Goal: Task Accomplishment & Management: Manage account settings

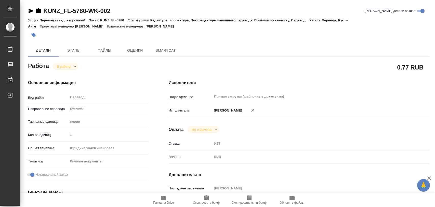
type textarea "x"
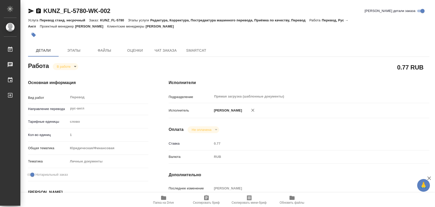
type textarea "x"
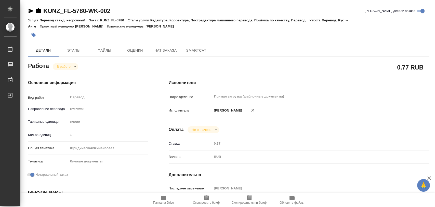
type textarea "x"
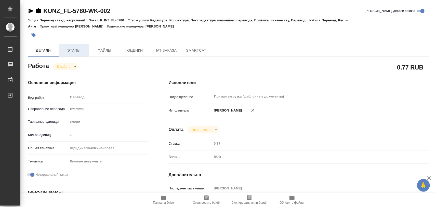
click at [68, 50] on span "Этапы" at bounding box center [74, 50] width 24 height 6
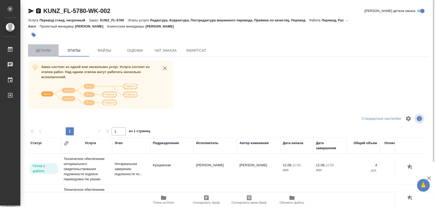
click at [45, 50] on span "Детали" at bounding box center [43, 50] width 24 height 6
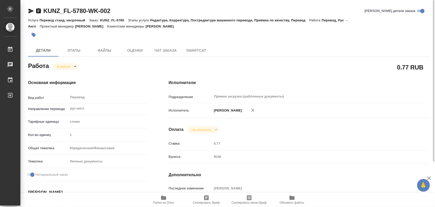
type textarea "x"
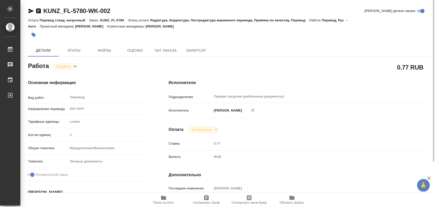
type textarea "x"
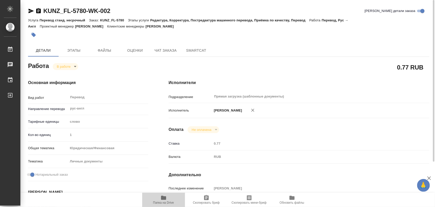
click at [167, 199] on span "Папка на Drive" at bounding box center [163, 200] width 37 height 10
type textarea "x"
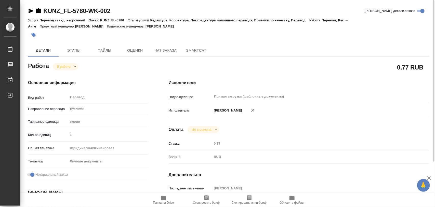
type textarea "x"
click at [33, 33] on icon "button" at bounding box center [34, 35] width 4 height 4
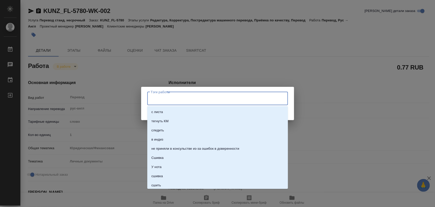
click at [176, 99] on input "Тэги работы" at bounding box center [212, 98] width 126 height 9
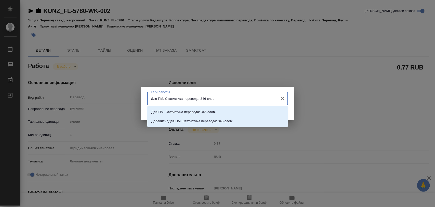
type input "Для ПМ. Статистика перевода: 346 слов."
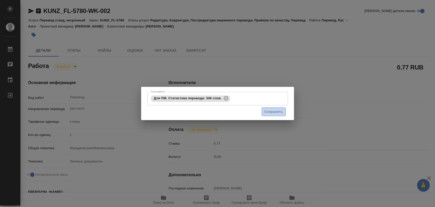
click at [277, 112] on span "Сохранить" at bounding box center [273, 112] width 19 height 6
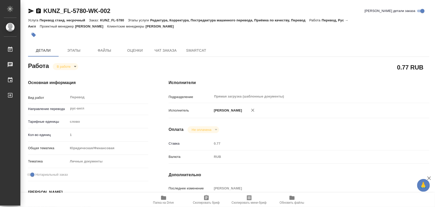
type input "inProgress"
type textarea "Перевод"
type textarea "x"
type input "рус-англ"
type input "5a8b1489cc6b4906c91bfd90"
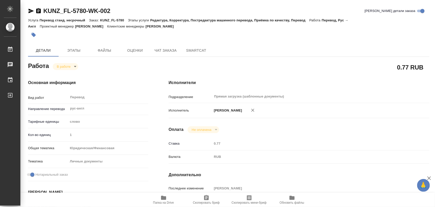
type input "1"
type input "yr-fn"
type input "5a8b8b956a9677013d343cfe"
checkbox input "true"
type input "11.08.2025 13:45"
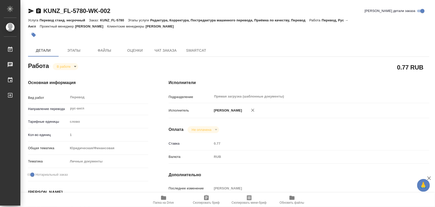
type input "11.08.2025 13:50"
type input "12.08.2025 11:00"
type input "12.08.2025 12:00"
type input "Прямая загрузка (шаблонные документы)"
type input "notPayed"
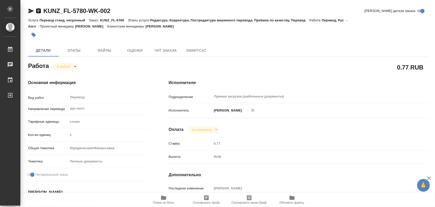
type input "0.77"
type input "RUB"
type input "Иглаков Максим"
type textarea "Burtsev Vadim Nikolaevich, Burtseva Natalia Valerevna"
type textarea "x"
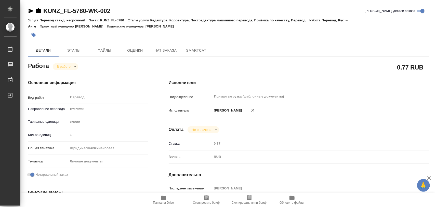
type textarea "/Clients/FL_KUNZ/Orders/KUNZ_FL-5780/Translated/KUNZ_FL-5780-WK-002"
type textarea "x"
type input "KUNZ_FL-5780"
type input "Перевод станд. несрочный"
type input "Редактура, Корректура, Постредактура машинного перевода, Приёмка по качеству, П…"
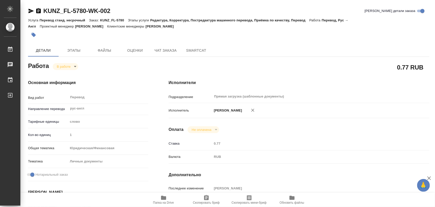
type input "Веселова Юлия"
type input "/Clients/FL_KUNZ/Orders/KUNZ_FL-5780"
type textarea "Burtsev Vadim Nikolaevich, Burtseva Natalia Valerevna"
type textarea "x"
type textarea "НЗК (4 экз), СОРБ перевод рус-англ, под нот (4 экз) Burtsev Vadim Nikolaevich B…"
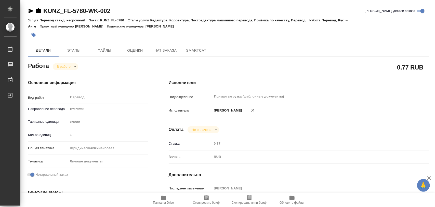
type textarea "x"
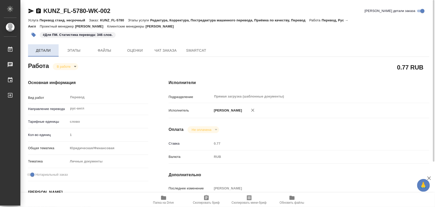
type textarea "x"
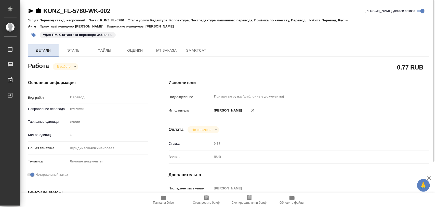
type textarea "x"
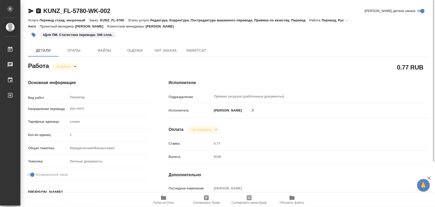
type textarea "x"
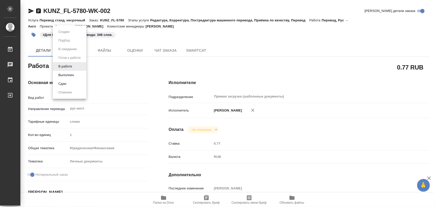
click at [75, 67] on body "🙏 .cls-1 fill:#fff; AWATERA Iglakov Maksim Работы 0 Чаты График Выйти KUNZ_FL-5…" at bounding box center [217, 103] width 435 height 207
click at [71, 72] on button "Выполнен" at bounding box center [66, 75] width 19 height 6
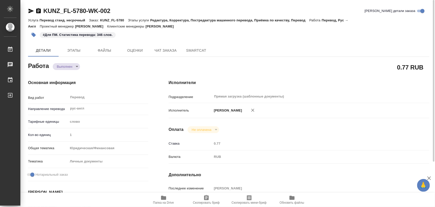
type textarea "x"
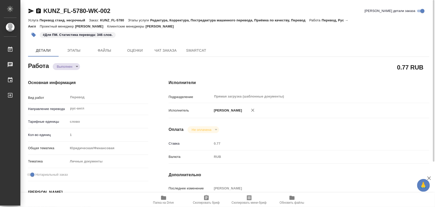
type textarea "x"
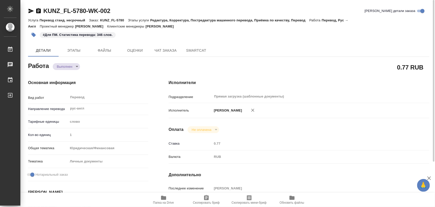
type textarea "x"
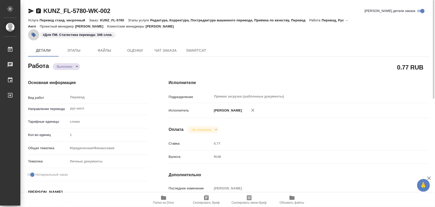
click at [35, 36] on icon "button" at bounding box center [34, 35] width 4 height 4
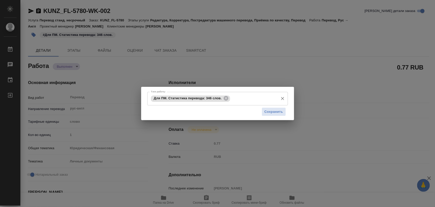
click at [225, 101] on div "Для ПМ. Статистика перевода: 346 слов." at bounding box center [190, 98] width 79 height 6
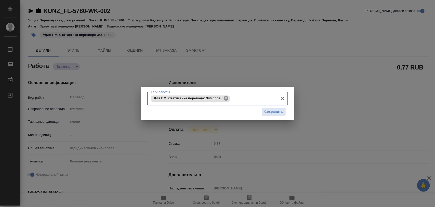
click at [228, 98] on icon at bounding box center [226, 98] width 5 height 5
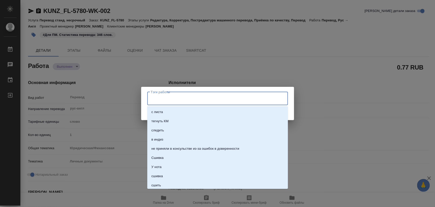
click at [222, 97] on input "Тэги работы" at bounding box center [212, 98] width 126 height 9
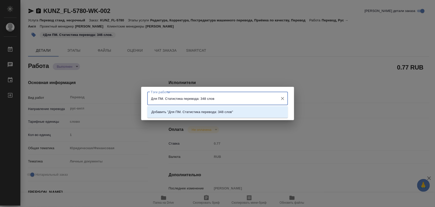
type input "Для ПМ. Статистика перевода: 348 слов."
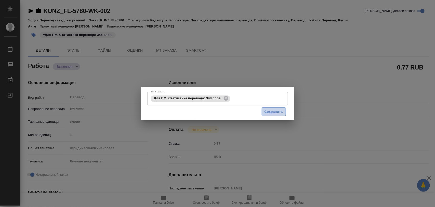
click at [265, 110] on span "Сохранить" at bounding box center [273, 112] width 19 height 6
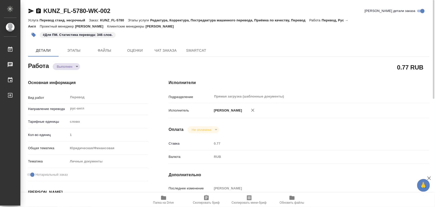
type input "completed"
type textarea "Перевод"
type textarea "x"
type input "рус-англ"
type input "5a8b1489cc6b4906c91bfd90"
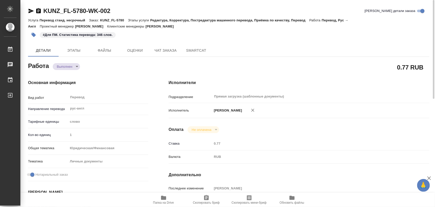
type input "1"
type input "yr-fn"
type input "5a8b8b956a9677013d343cfe"
checkbox input "true"
type input "11.08.2025 13:45"
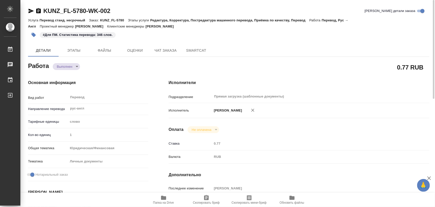
type input "11.08.2025 13:50"
type input "12.08.2025 11:00"
type input "12.08.2025 11:06"
type input "[DATE] 12:00"
type input "Прямая загрузка (шаблонные документы)"
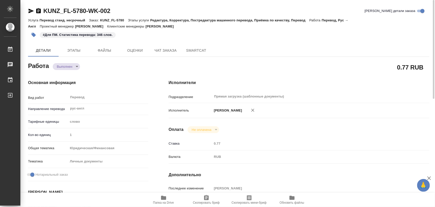
type input "notPayed"
type input "0.77"
type input "RUB"
type input "[PERSON_NAME]"
type textarea "Burtsev Vadim Nikolaevich, Burtseva Natalia Valerevna"
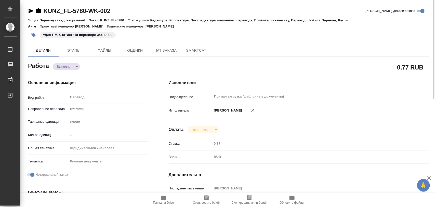
type textarea "x"
type textarea "/Clients/FL_KUNZ/Orders/KUNZ_FL-5780/Translated/KUNZ_FL-5780-WK-002"
type textarea "x"
type input "KUNZ_FL-5780"
type input "Перевод станд. несрочный"
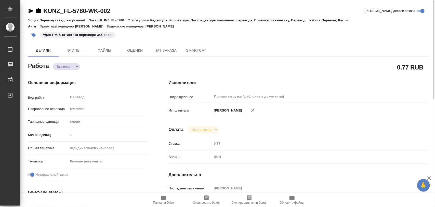
type input "Редактура, Корректура, Постредактура машинного перевода, Приёмка по качеству, П…"
type input "Веселова Юлия"
type input "/Clients/FL_KUNZ/Orders/KUNZ_FL-5780"
type textarea "Burtsev Vadim Nikolaevich, Burtseva Natalia Valerevna"
type textarea "x"
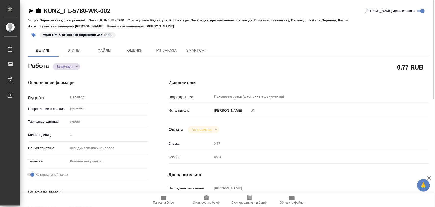
type textarea "НЗК (4 экз), СОРБ перевод рус-англ, под нот (4 экз) Burtsev Vadim Nikolaevich B…"
type textarea "x"
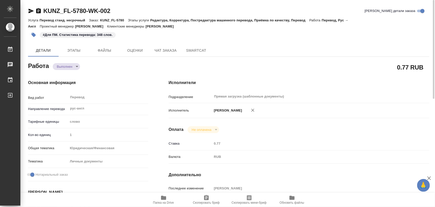
type textarea "x"
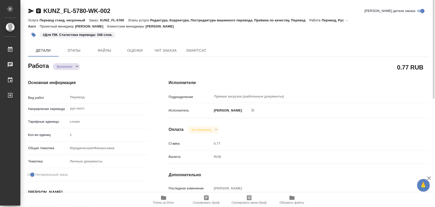
type textarea "x"
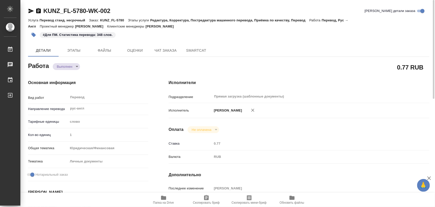
type textarea "x"
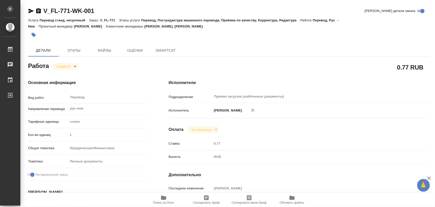
type textarea "x"
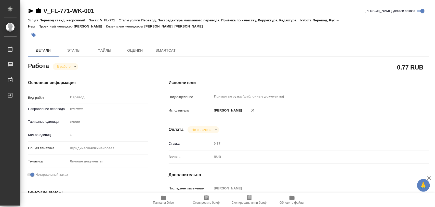
type textarea "x"
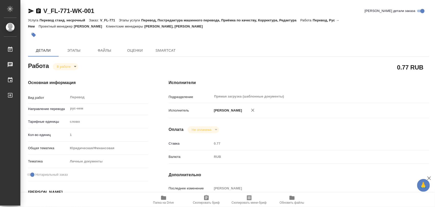
type textarea "x"
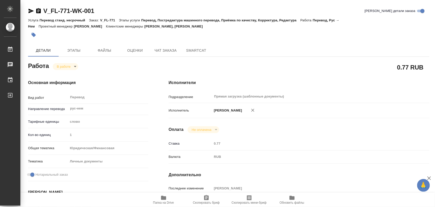
type textarea "x"
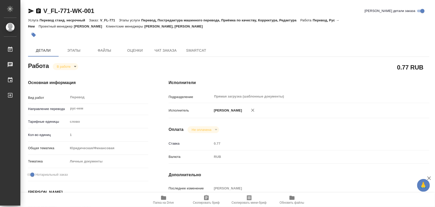
type textarea "x"
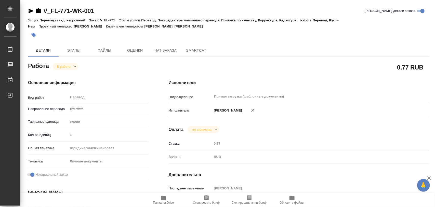
click at [165, 199] on icon "button" at bounding box center [163, 198] width 5 height 4
click at [78, 51] on span "Этапы" at bounding box center [74, 50] width 24 height 6
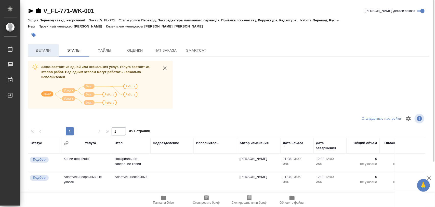
click at [38, 52] on span "Детали" at bounding box center [43, 50] width 24 height 6
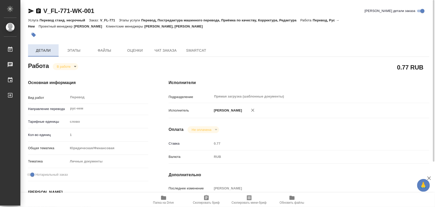
type textarea "x"
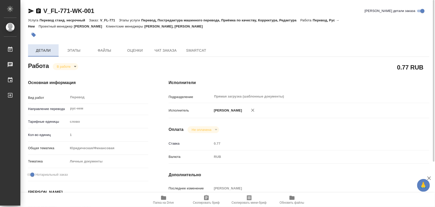
type textarea "x"
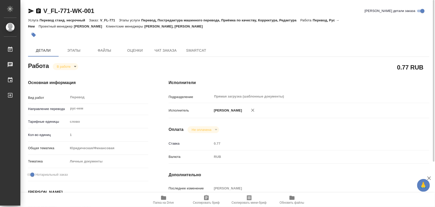
type textarea "x"
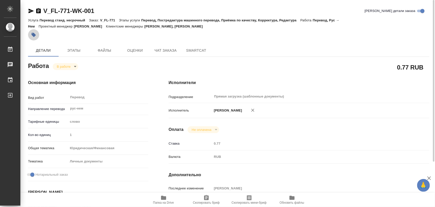
click at [31, 32] on icon "button" at bounding box center [33, 34] width 5 height 5
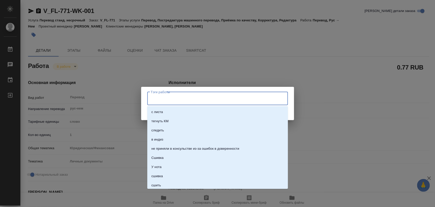
click at [171, 100] on input "Тэги работы" at bounding box center [212, 98] width 126 height 9
type input "1"
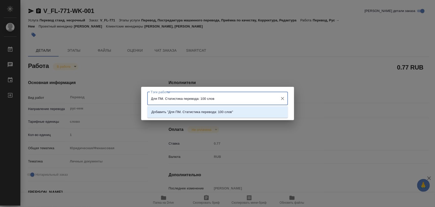
type input "Для ПМ. Статистика перевода: 100 слов."
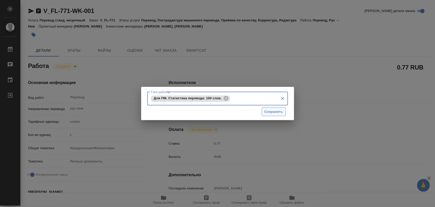
click at [273, 113] on span "Сохранить" at bounding box center [273, 112] width 19 height 6
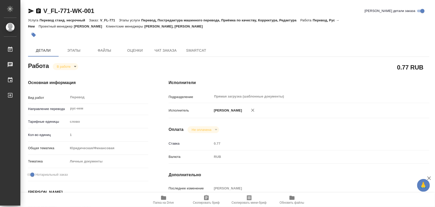
type input "inProgress"
type textarea "Перевод"
type textarea "x"
type input "рус-нем"
type input "5a8b1489cc6b4906c91bfd90"
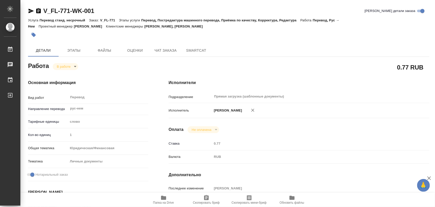
type input "1"
type input "yr-fn"
type input "5a8b8b956a9677013d343cfe"
checkbox input "true"
type input "[DATE] 13:04"
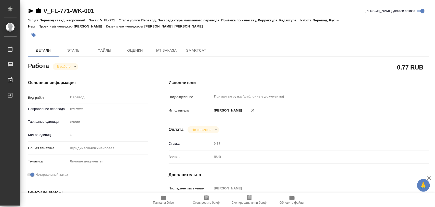
type input "[DATE] 18:44"
type input "[DATE] 12:00"
type input "Прямая загрузка (шаблонные документы)"
type input "notPayed"
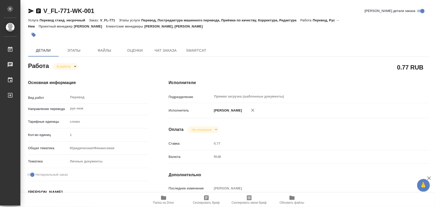
type input "0.77"
type input "RUB"
type input "[PERSON_NAME]"
type textarea "x"
type textarea "/Clients/FL_V/Orders/V_FL-771/Translated/V_FL-771-WK-001"
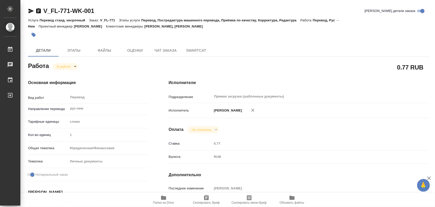
type textarea "x"
type input "V_FL-771"
type input "Перевод станд. несрочный"
type input "Перевод, Постредактура машинного перевода, Приёмка по качеству, Корректура, Ред…"
type input "[PERSON_NAME], [PERSON_NAME]"
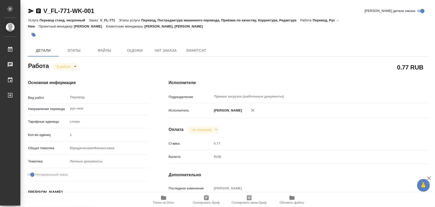
type input "/Clients/FL_V/Orders/V_FL-771"
type textarea "x"
type textarea "рус-нем под нот, будет еще удо копии, коммент от клиента: Там при переводе нужн…"
type textarea "x"
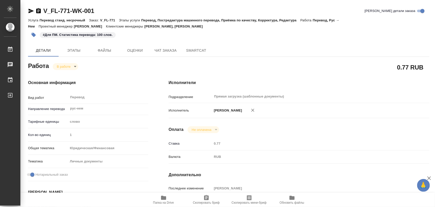
type textarea "x"
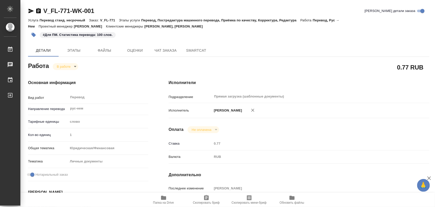
type textarea "x"
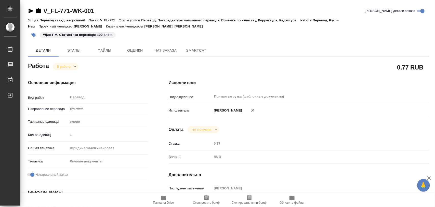
type textarea "x"
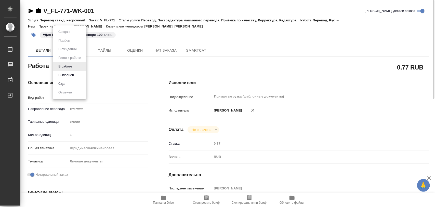
click at [74, 66] on body "🙏 .cls-1 fill:#fff; AWATERA Iglakov Maksim Работы 0 Чаты График Выйти V_FL-771-…" at bounding box center [217, 103] width 435 height 207
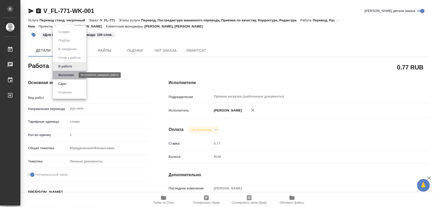
click at [68, 74] on button "Выполнен" at bounding box center [66, 75] width 19 height 6
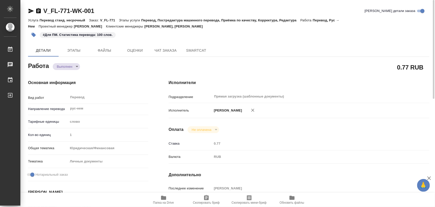
type textarea "x"
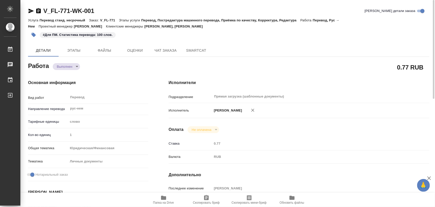
type textarea "x"
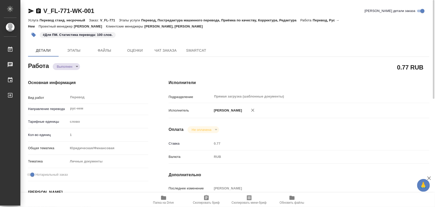
type textarea "x"
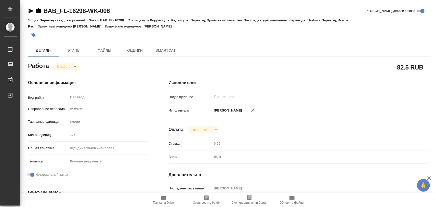
type textarea "x"
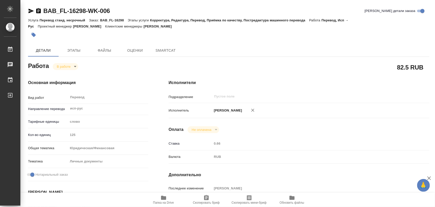
type textarea "x"
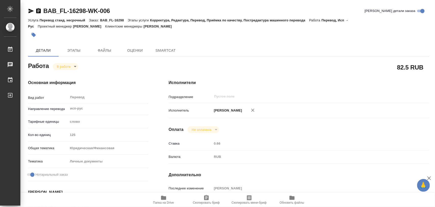
type textarea "x"
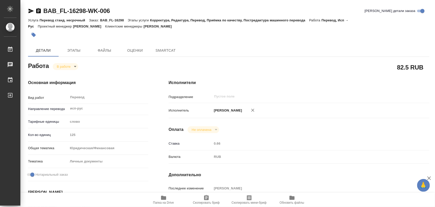
type textarea "x"
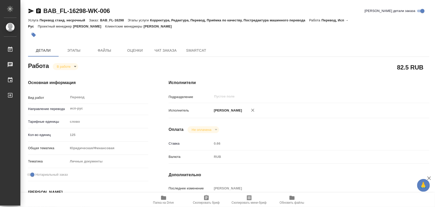
click at [167, 196] on span "Папка на Drive" at bounding box center [163, 200] width 37 height 10
type textarea "x"
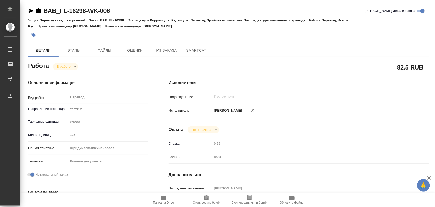
type textarea "x"
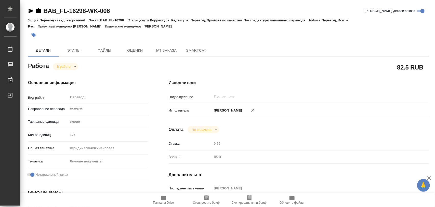
type textarea "x"
click at [77, 50] on span "Этапы" at bounding box center [74, 50] width 24 height 6
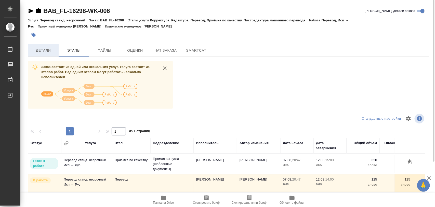
click at [40, 50] on span "Детали" at bounding box center [43, 50] width 24 height 6
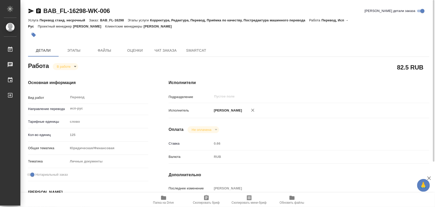
type textarea "x"
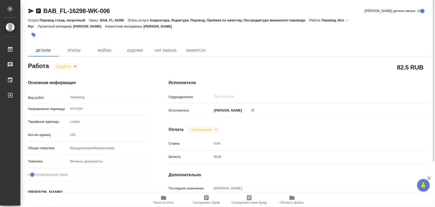
type textarea "x"
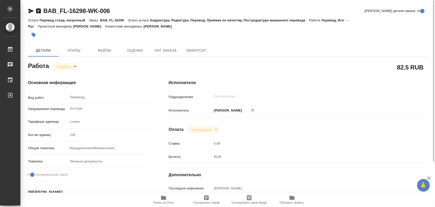
type textarea "x"
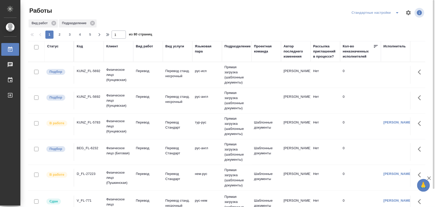
click at [90, 74] on div "KUNZ_FL-5692" at bounding box center [89, 70] width 24 height 5
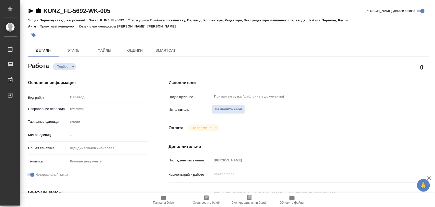
type textarea "x"
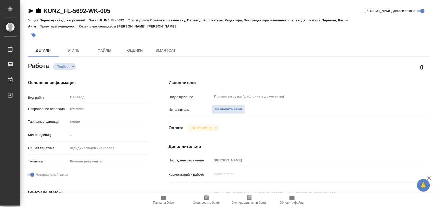
type textarea "x"
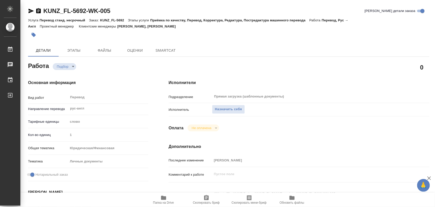
type textarea "x"
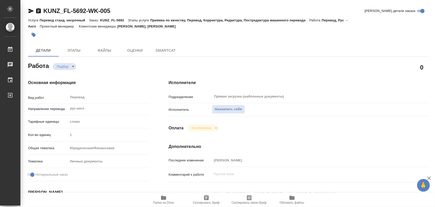
type textarea "x"
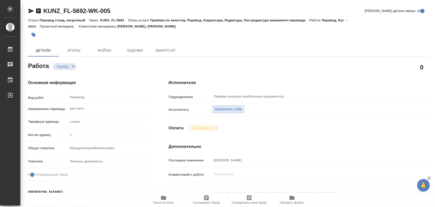
type textarea "x"
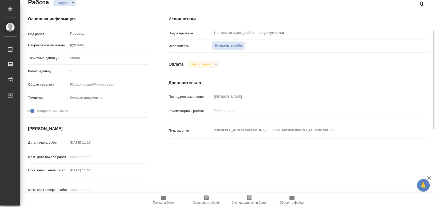
type textarea "x"
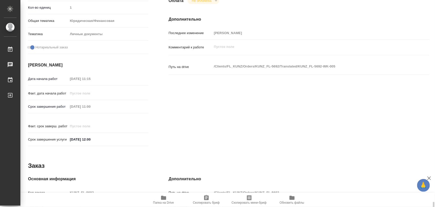
scroll to position [223, 0]
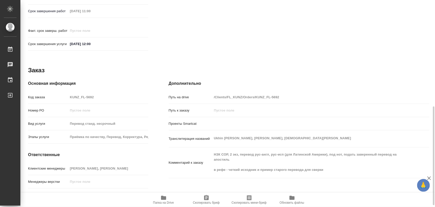
type textarea "x"
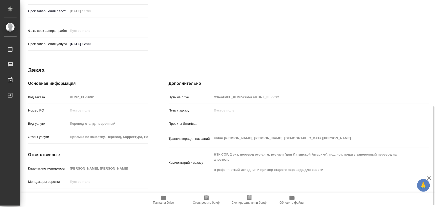
click at [164, 202] on span "Папка на Drive" at bounding box center [163, 203] width 21 height 4
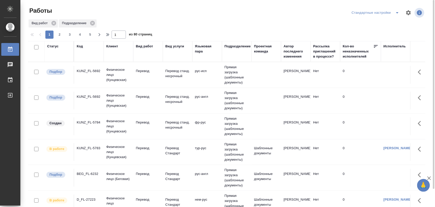
click at [86, 74] on div "BEG_FL-6232" at bounding box center [89, 70] width 24 height 5
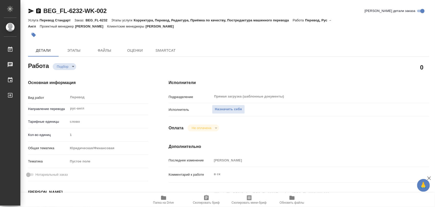
type textarea "x"
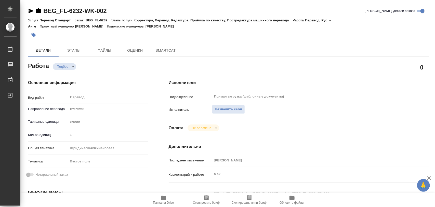
type textarea "x"
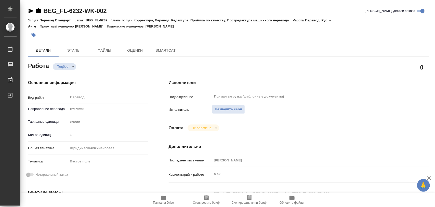
type textarea "x"
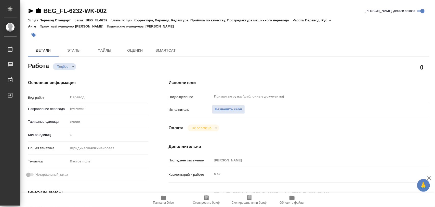
type textarea "x"
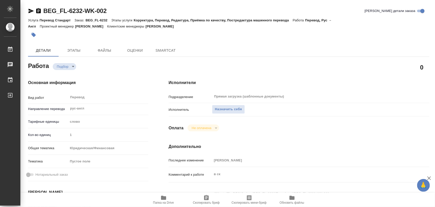
type textarea "x"
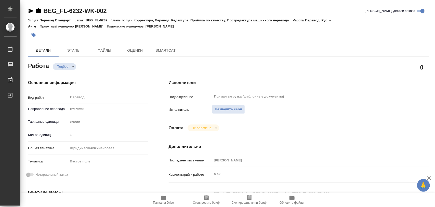
type textarea "x"
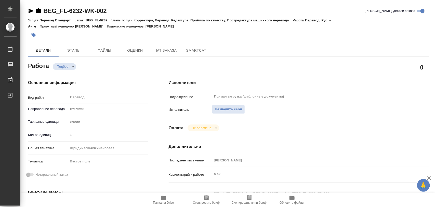
type textarea "x"
